Goal: Information Seeking & Learning: Learn about a topic

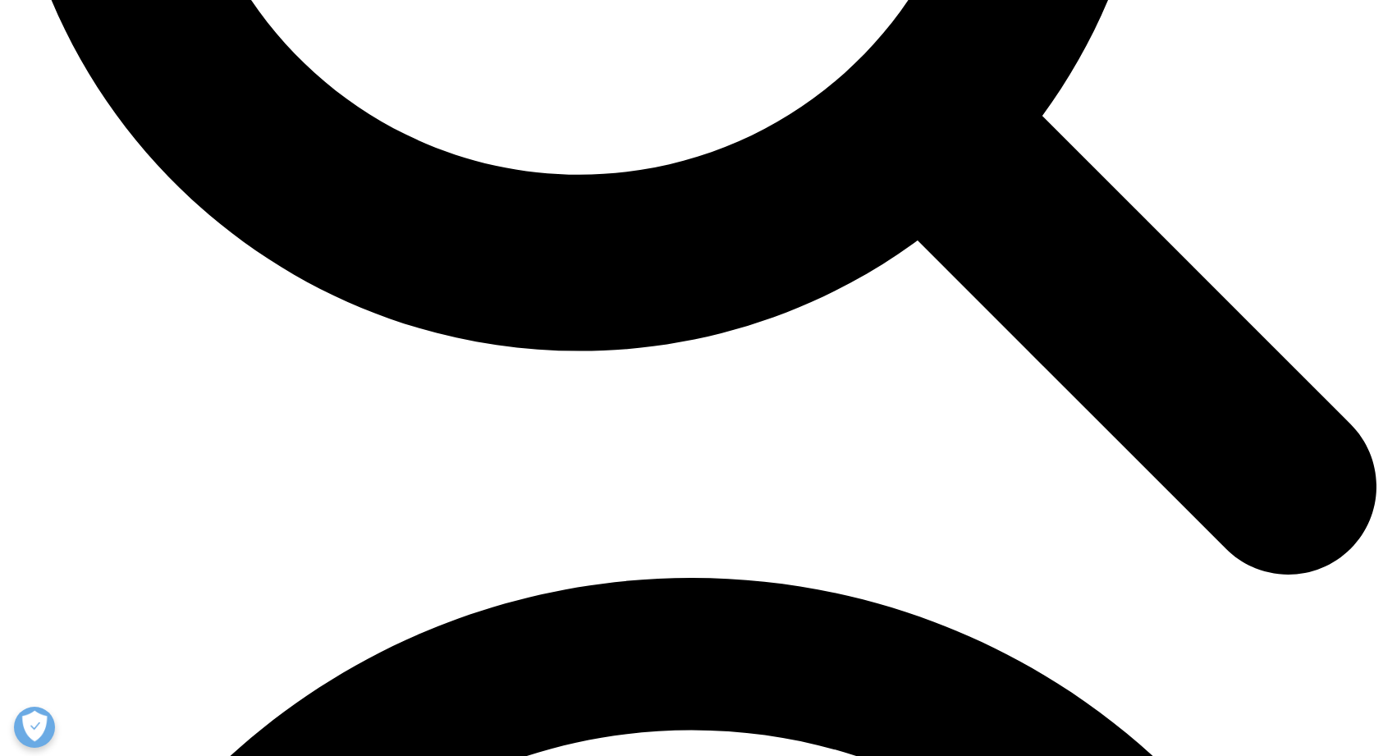
scroll to position [2190, 0]
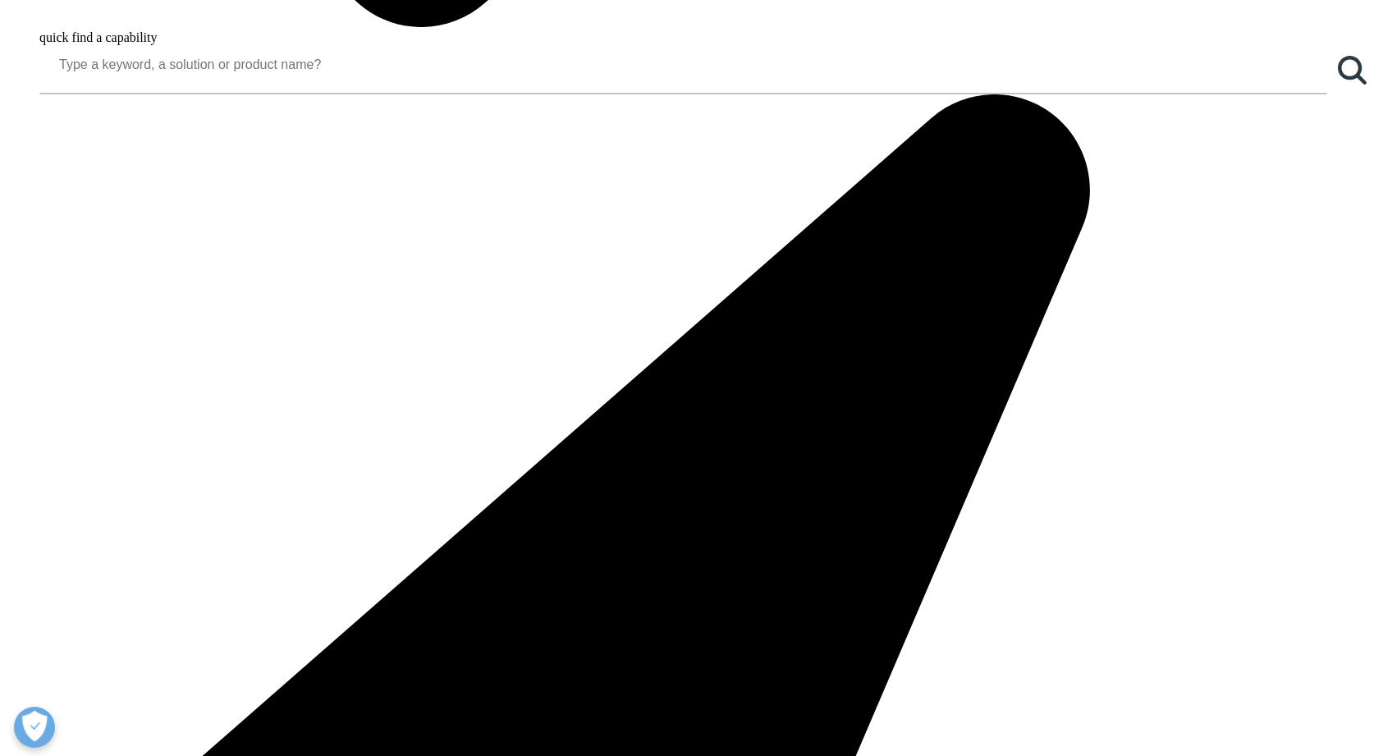
scroll to position [2242, 0]
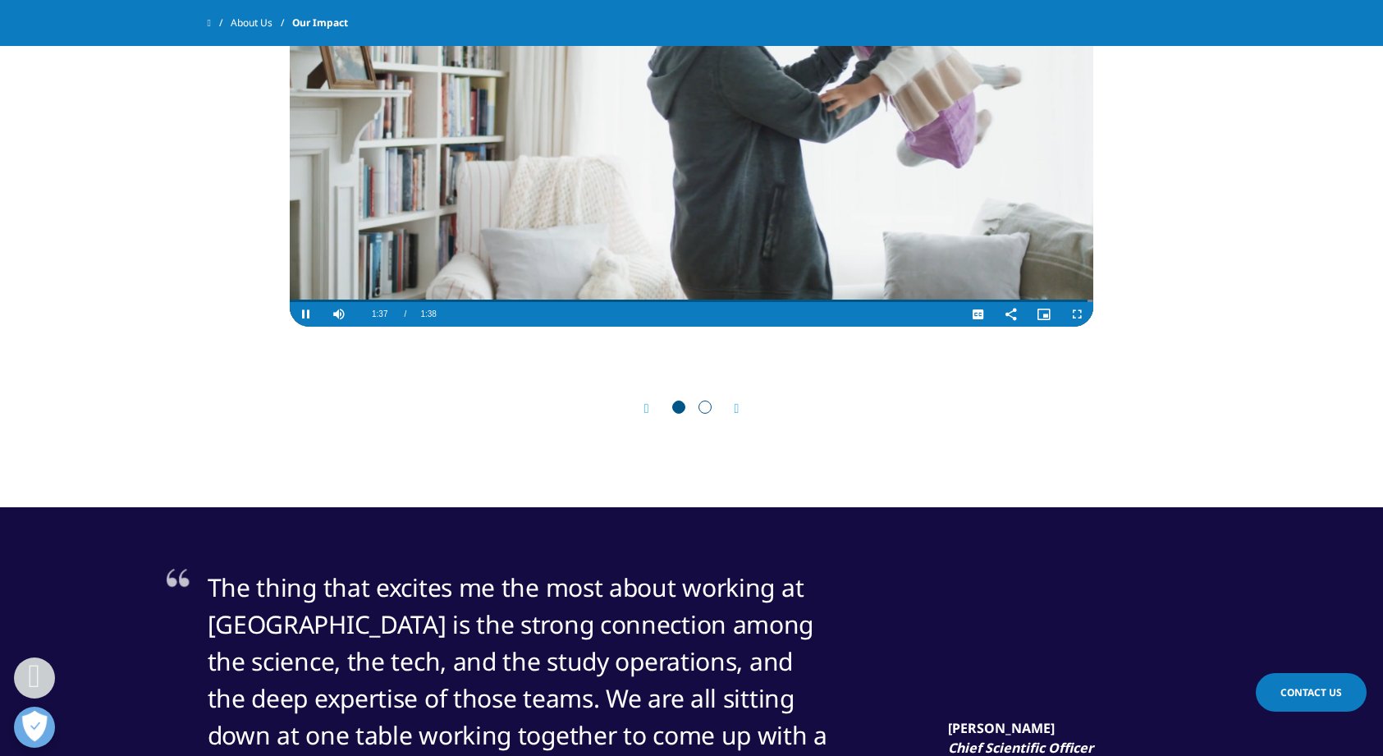
click at [711, 406] on span "Go to slide 2" at bounding box center [705, 407] width 13 height 13
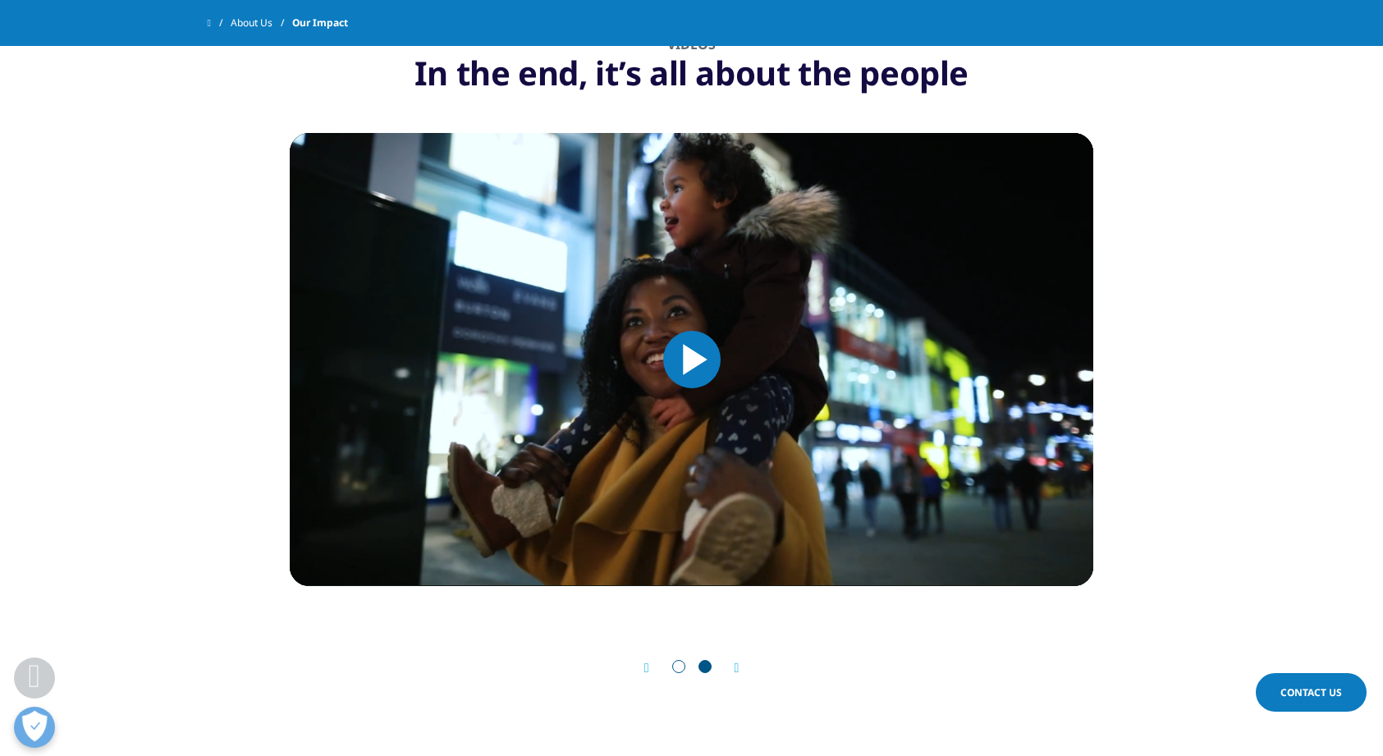
scroll to position [1968, 0]
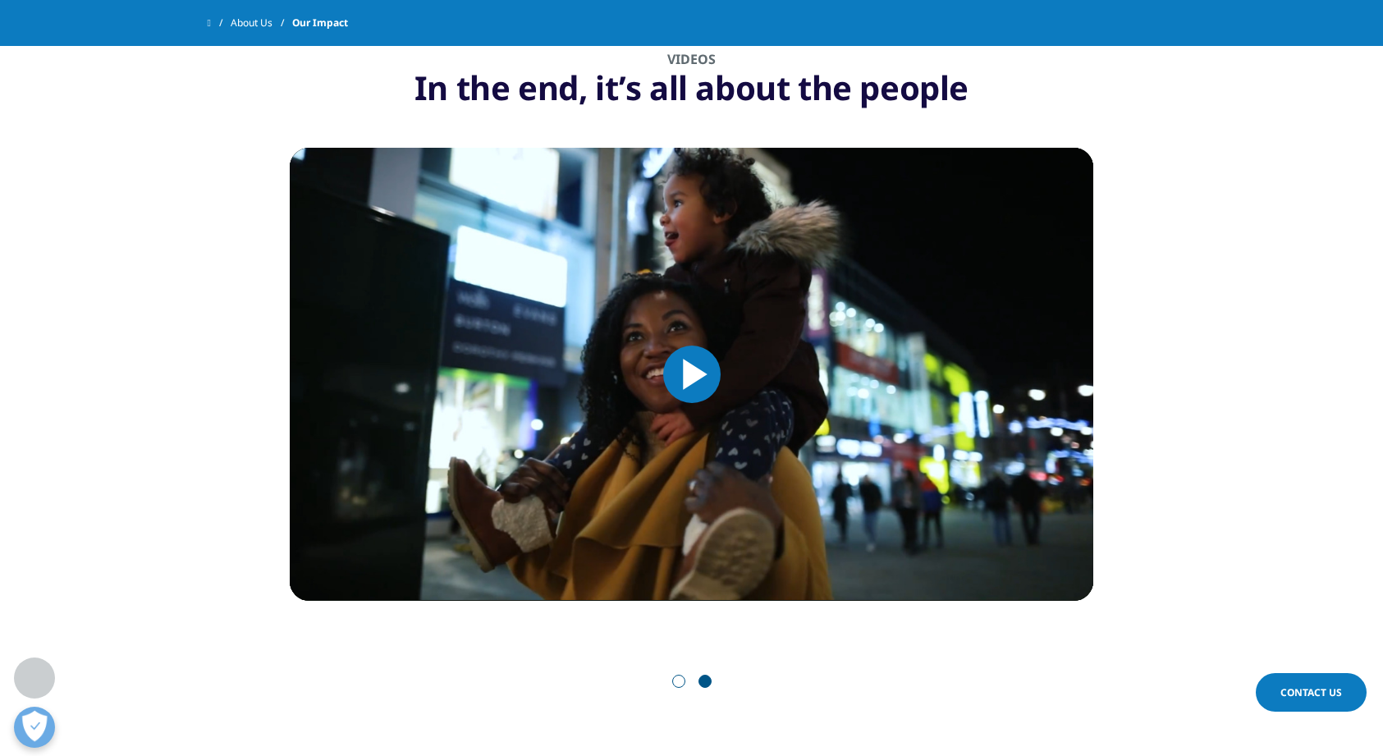
click at [692, 374] on span "Video Player" at bounding box center [692, 374] width 0 height 0
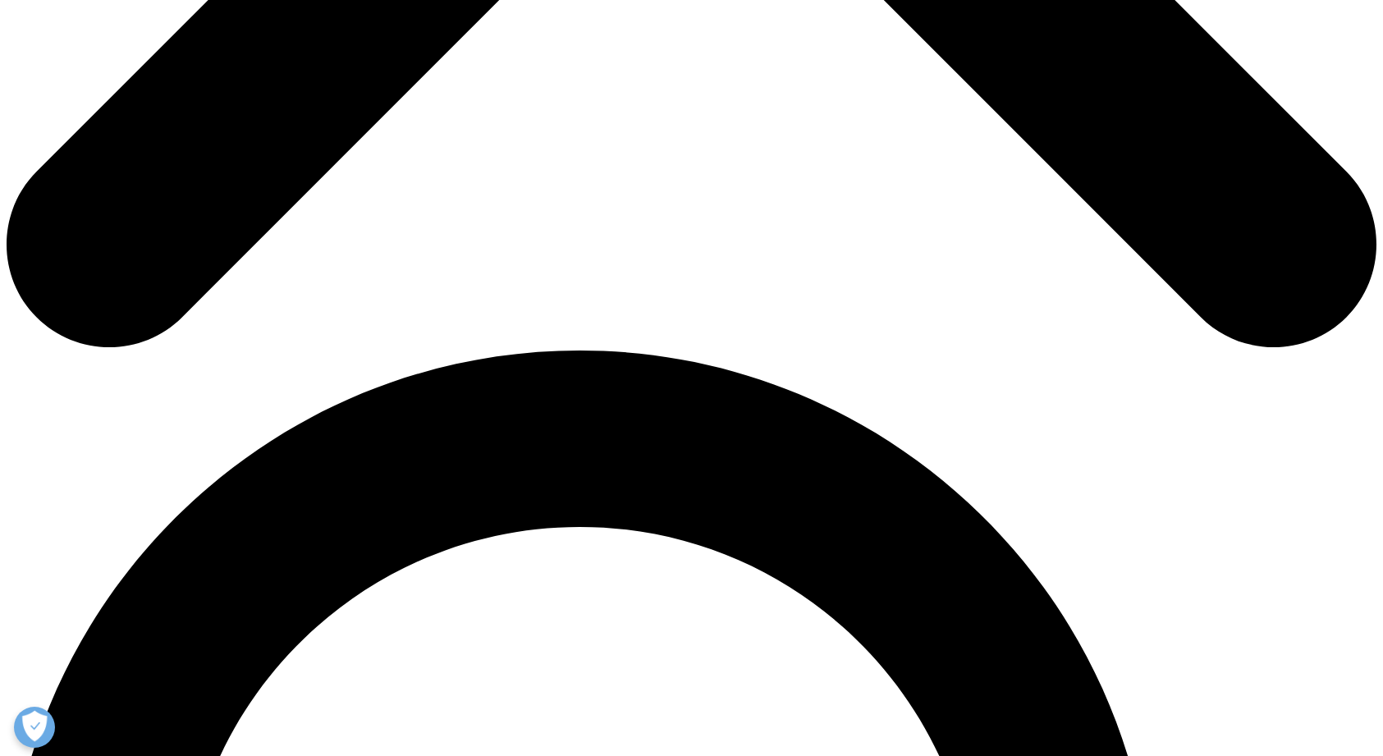
scroll to position [1050, 0]
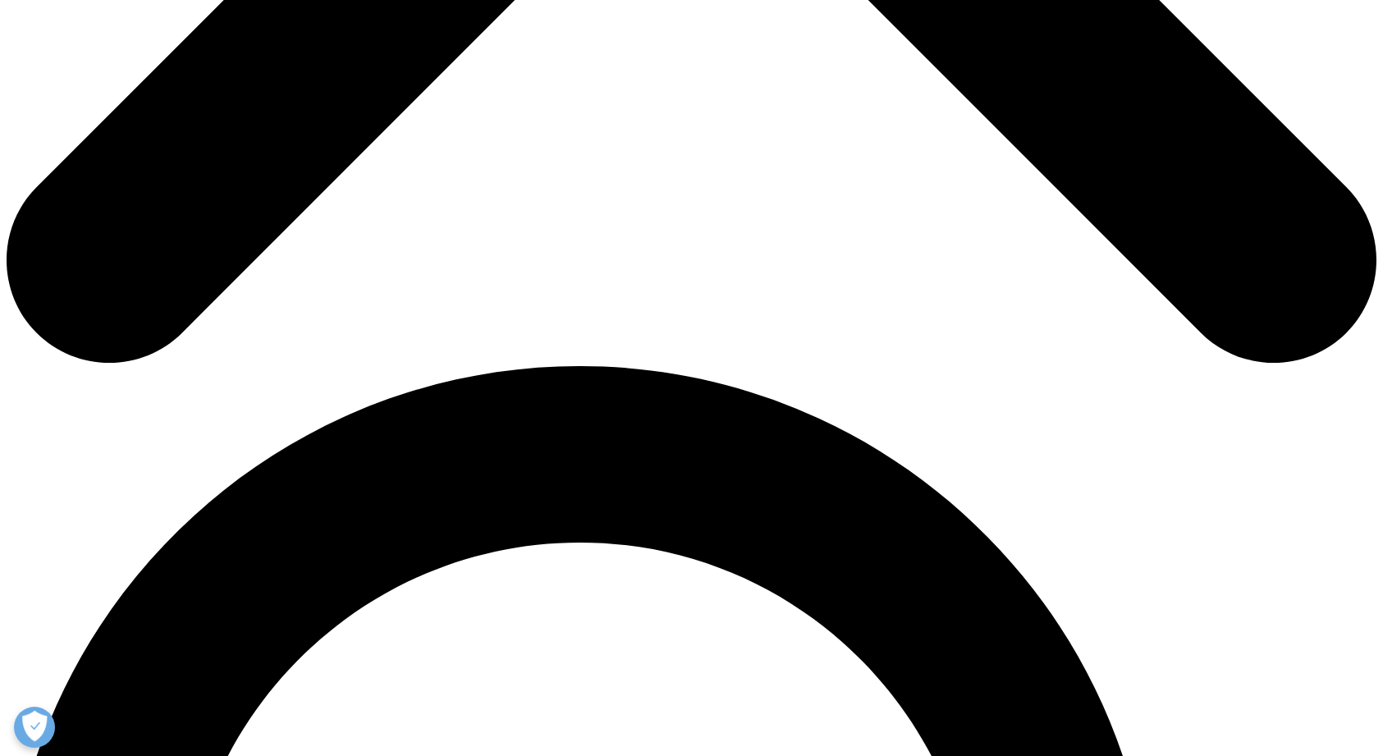
scroll to position [1034, 0]
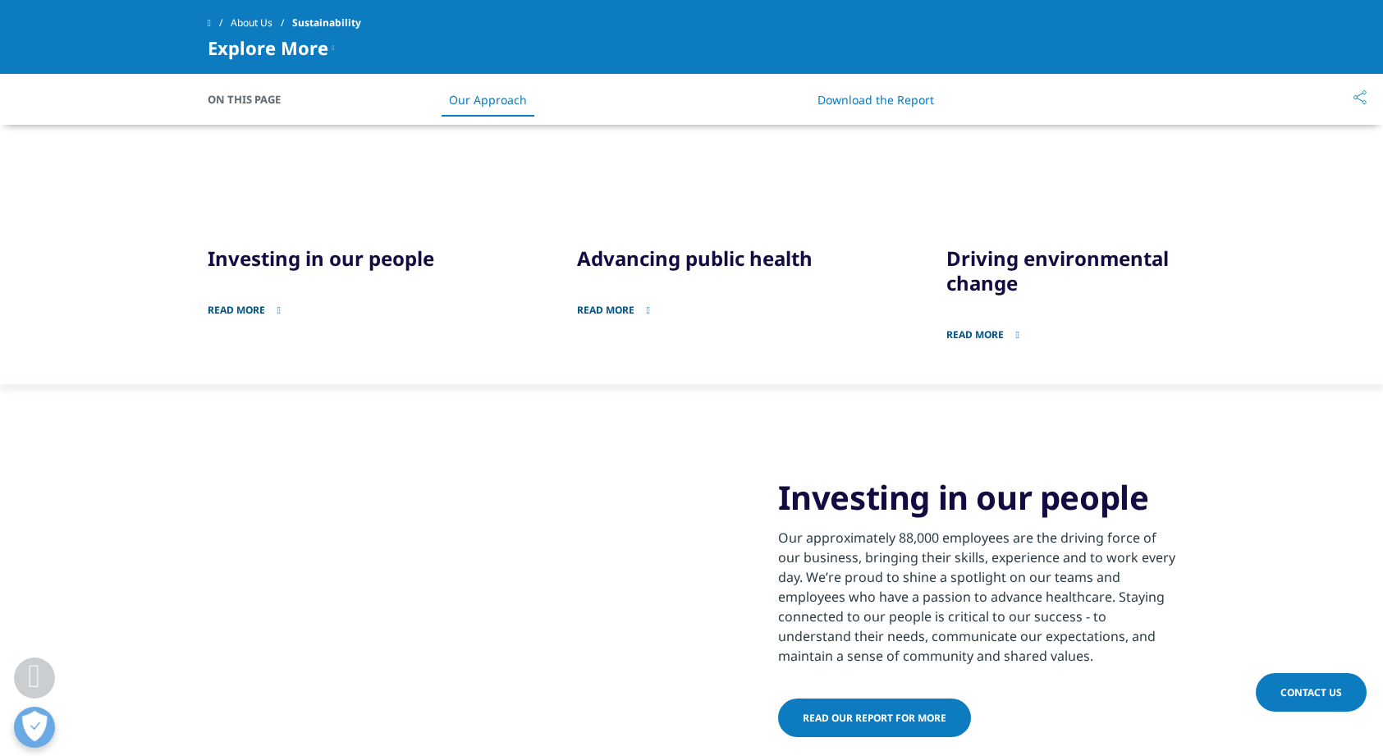
click at [241, 310] on link "Read more" at bounding box center [349, 300] width 282 height 34
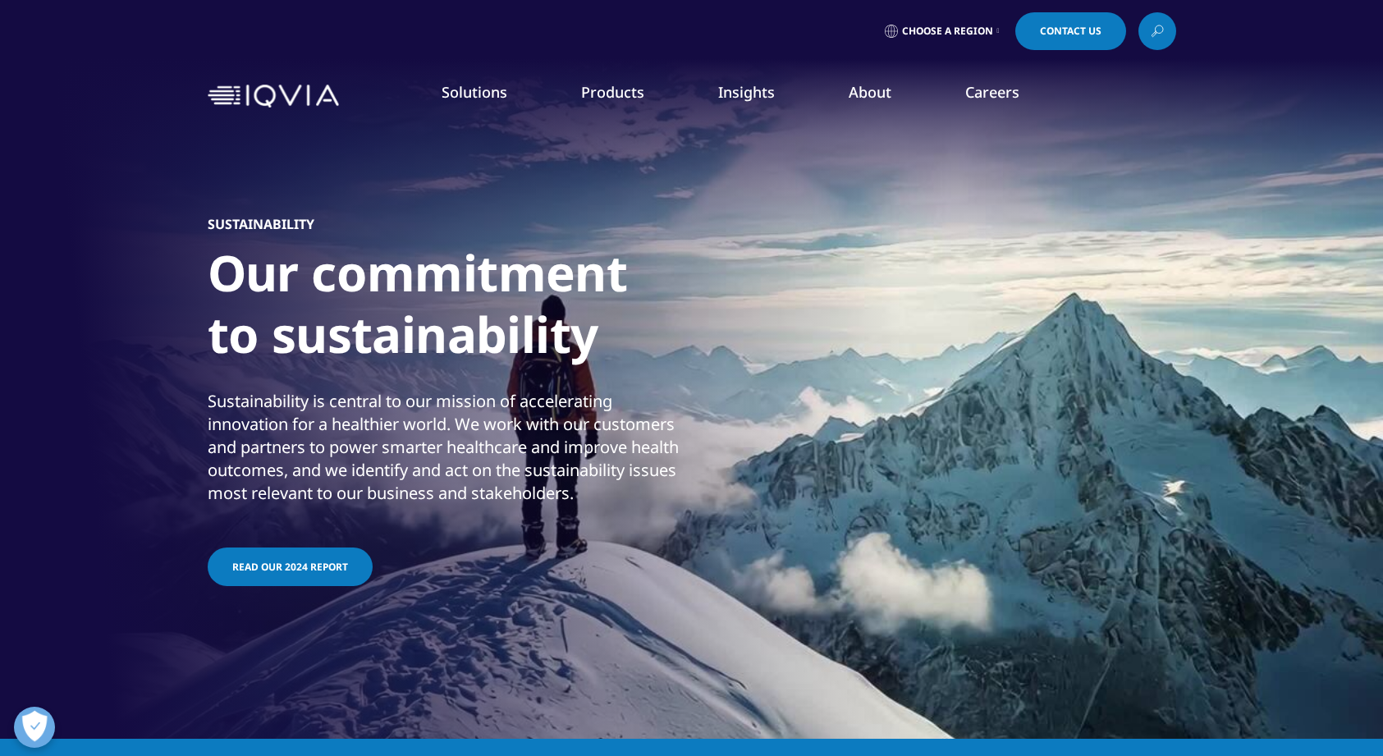
click at [455, 311] on link "Code of Conduct" at bounding box center [562, 314] width 328 height 18
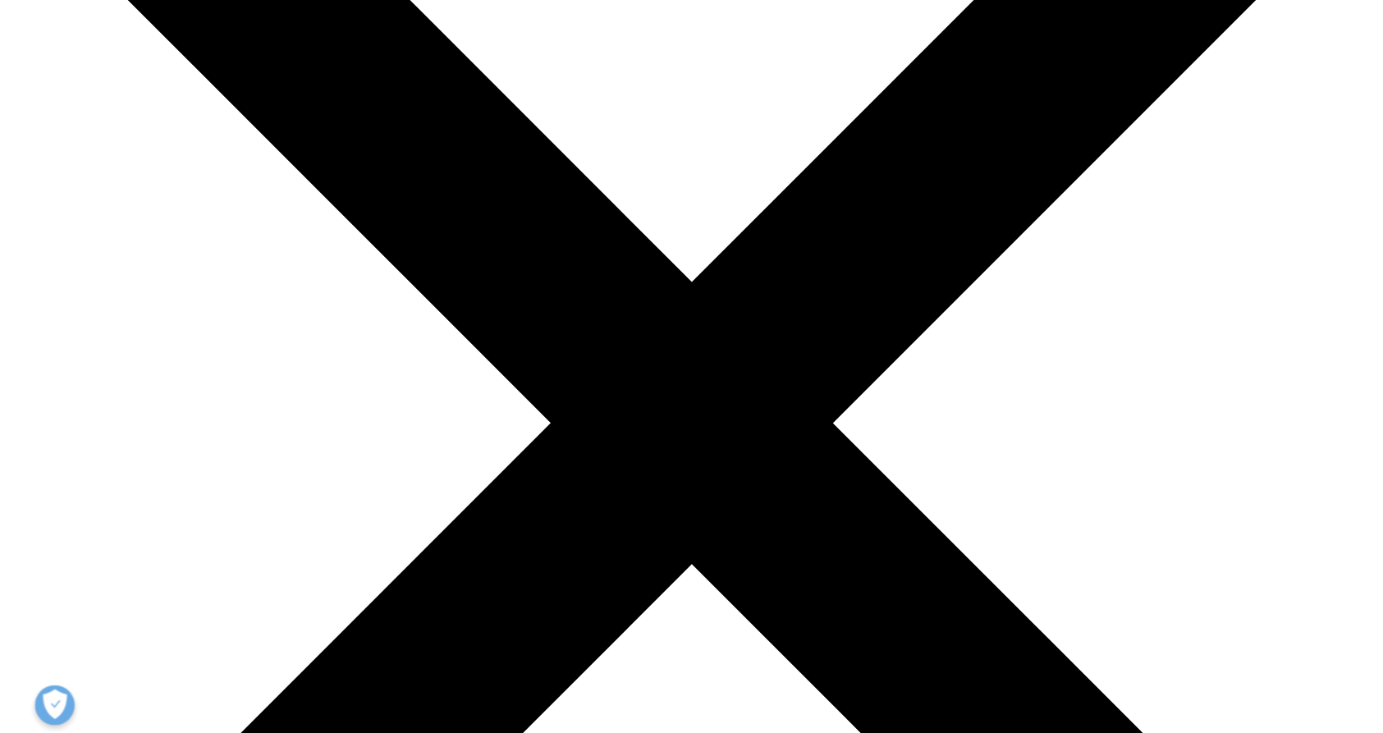
scroll to position [399, 0]
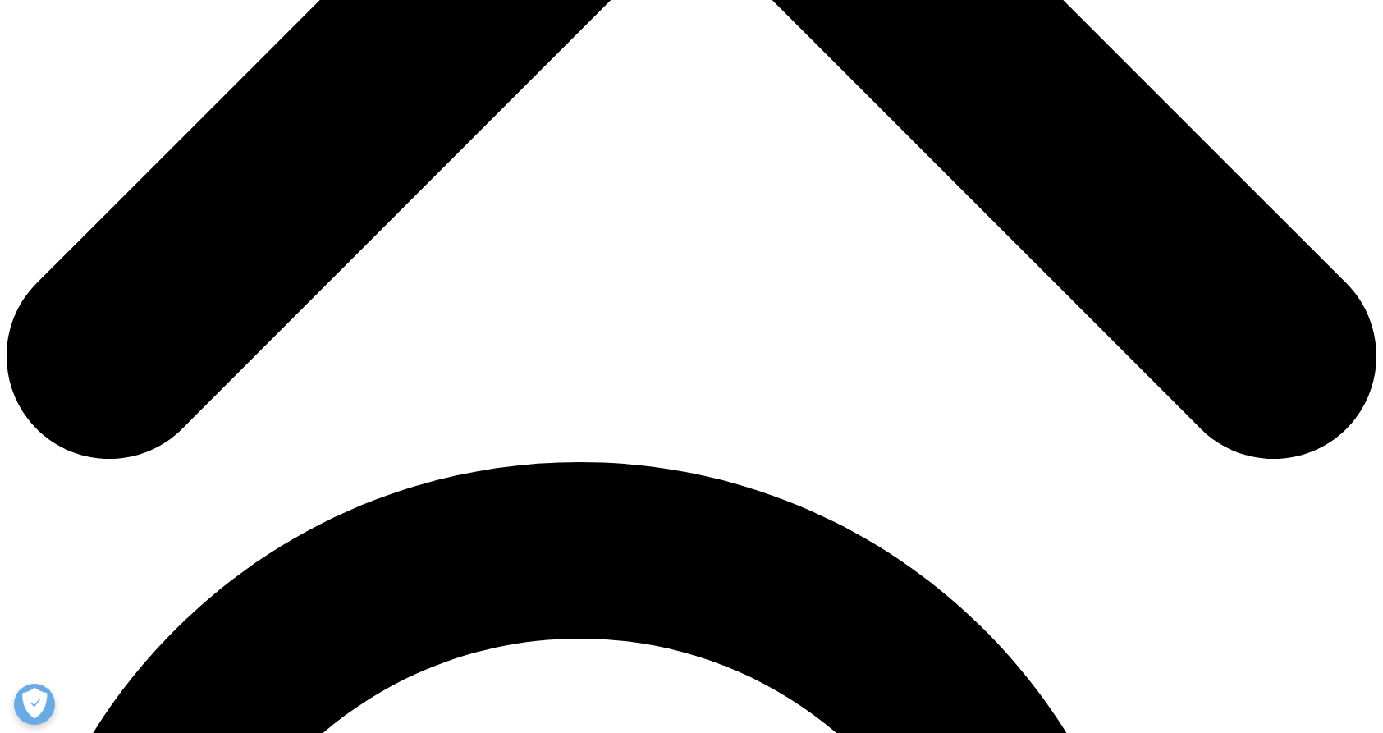
scroll to position [0, 0]
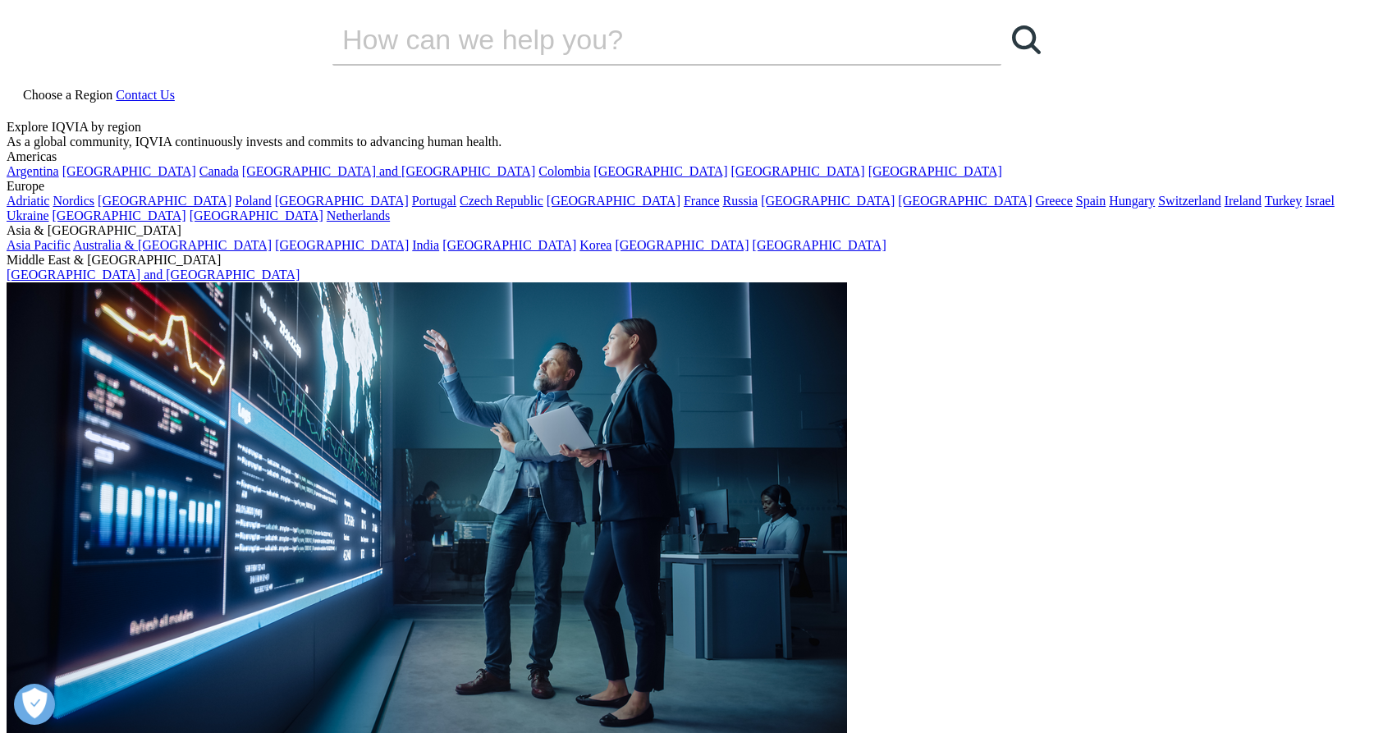
click at [20, 103] on icon at bounding box center [13, 110] width 13 height 14
click at [476, 64] on input "Search" at bounding box center [644, 39] width 622 height 49
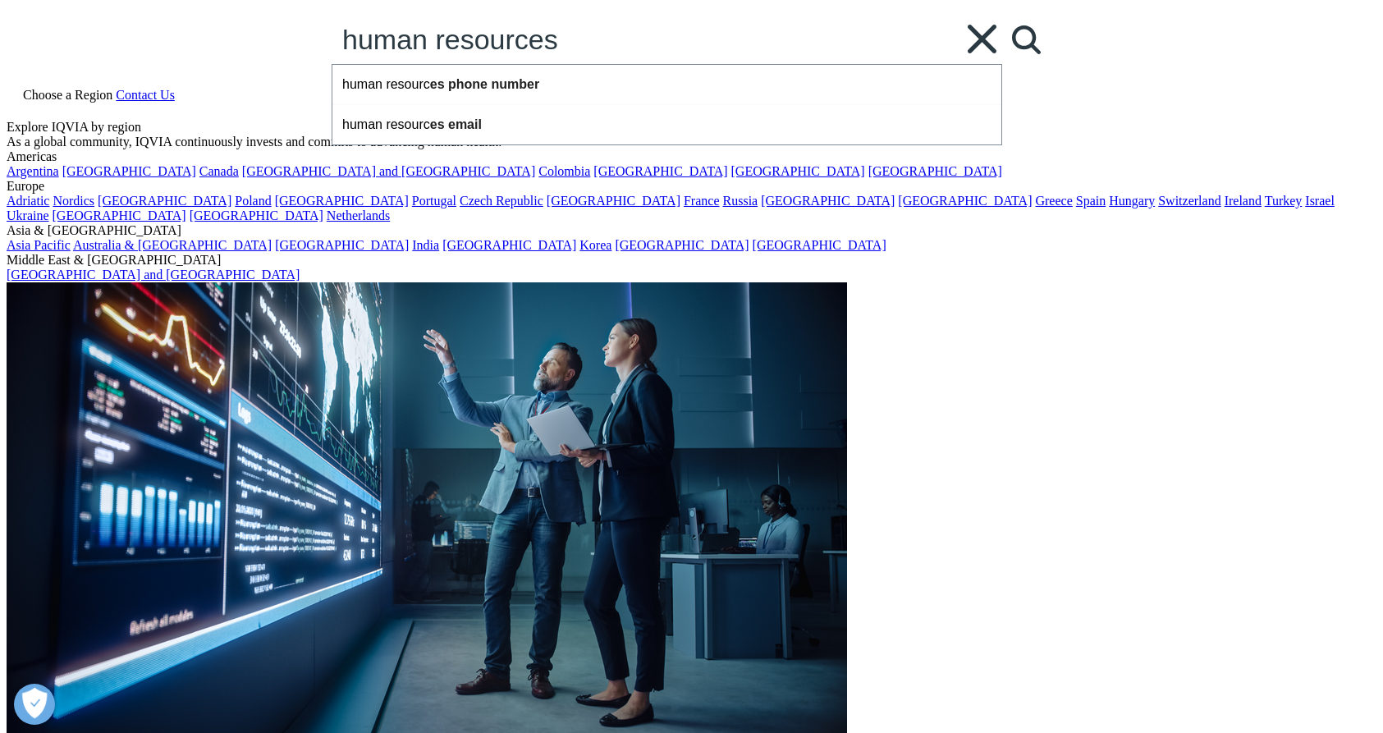
type input "human resources"
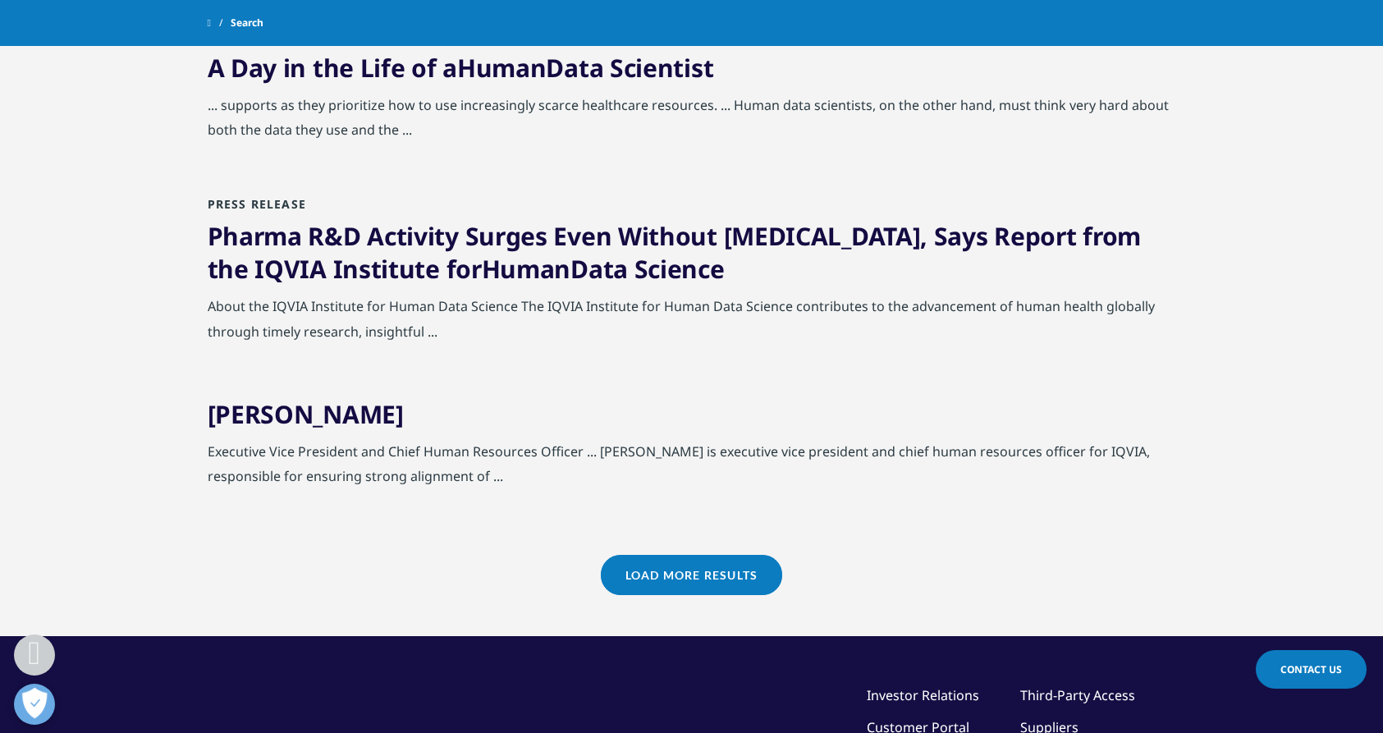
scroll to position [1759, 0]
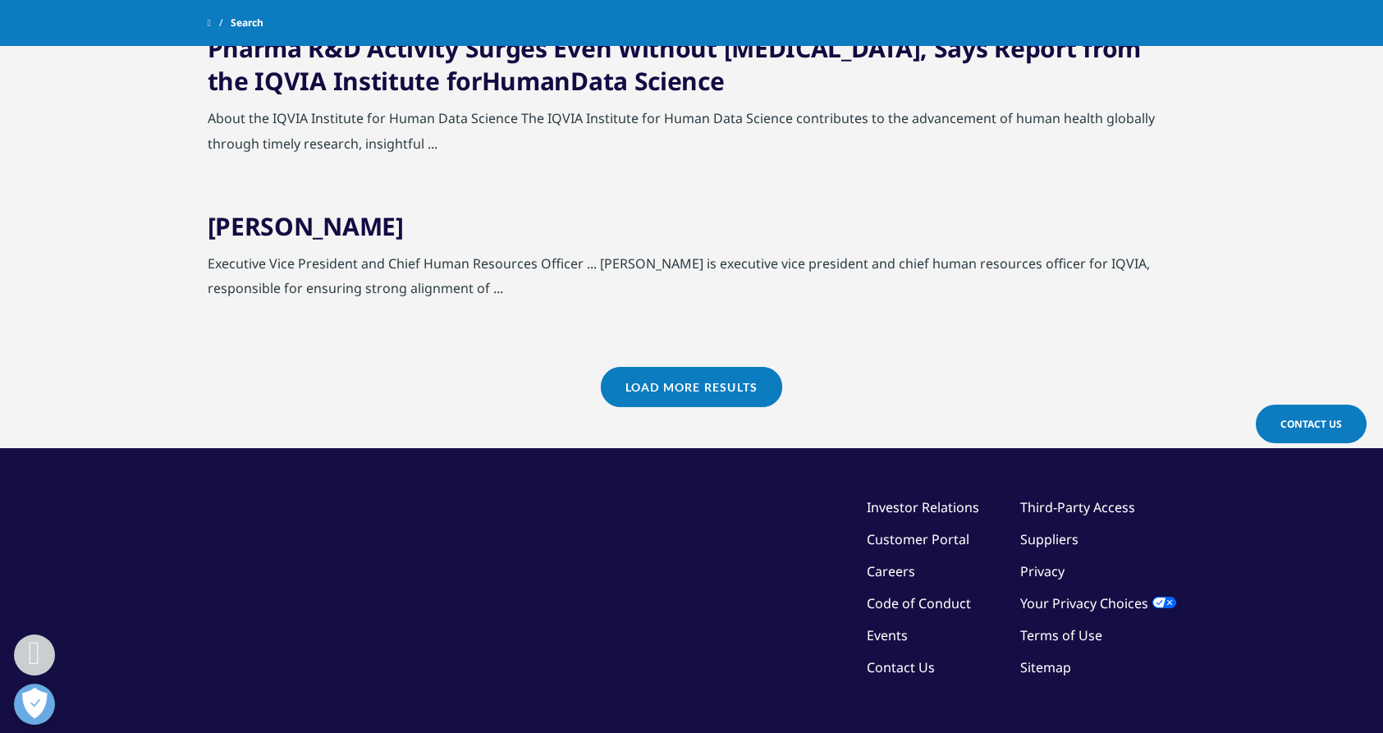
click at [629, 384] on link "Load More Results" at bounding box center [691, 387] width 181 height 40
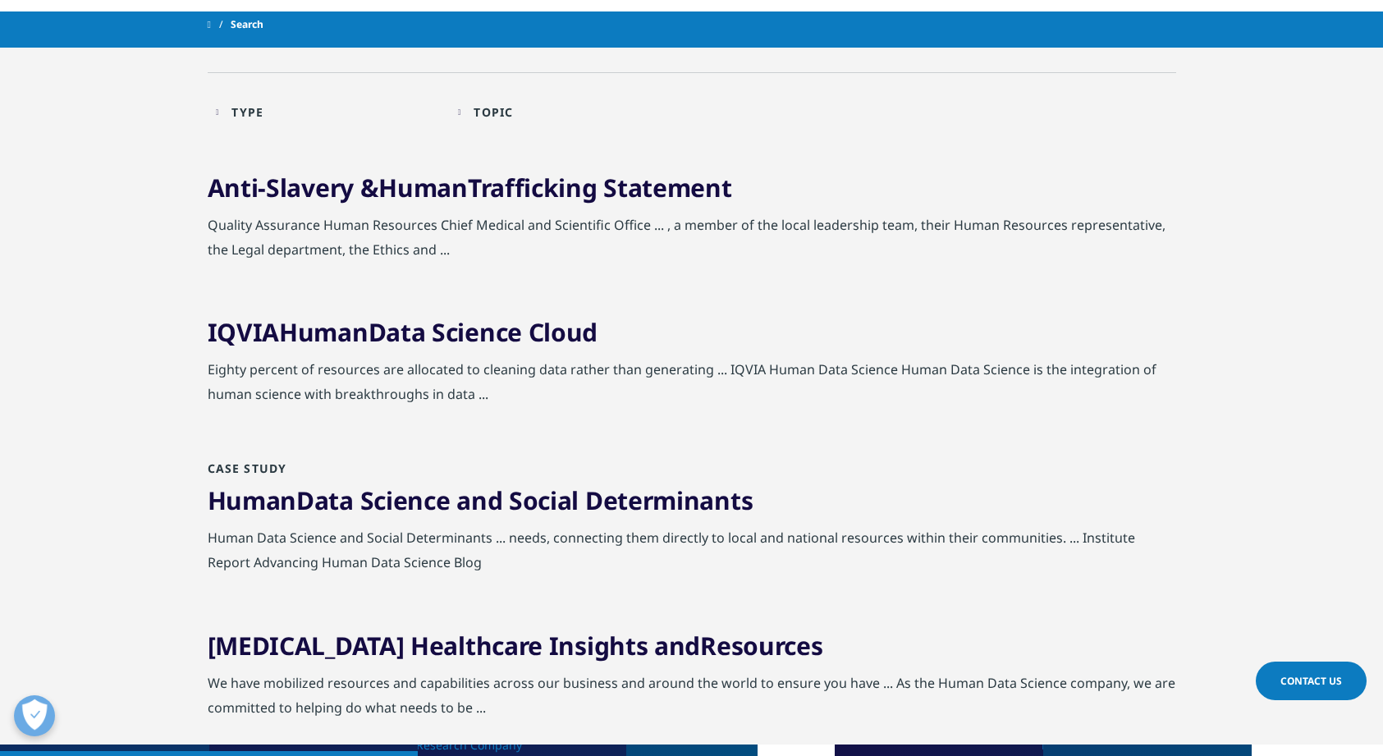
scroll to position [0, 0]
